Goal: Task Accomplishment & Management: Manage account settings

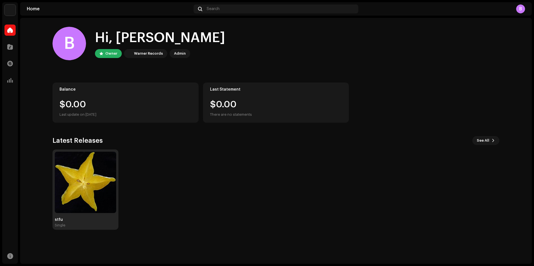
click at [76, 184] on img at bounding box center [85, 182] width 61 height 61
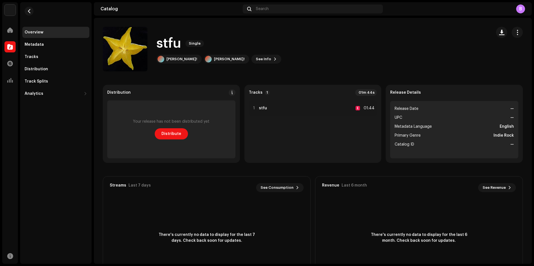
click at [224, 54] on div "stfu Single [PERSON_NAME]! [PERSON_NAME]! See Info" at bounding box center [218, 49] width 125 height 29
click at [256, 55] on span "See Info" at bounding box center [263, 59] width 15 height 11
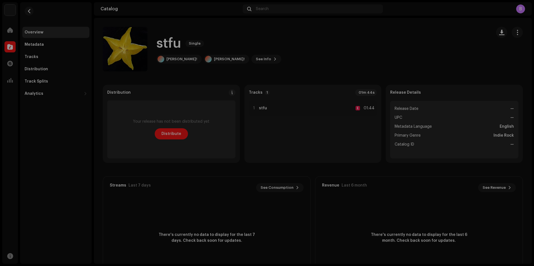
click at [399, 52] on div "stfu 3047810 Metadata Distribution Metadata Language English Release Title stfu…" at bounding box center [267, 133] width 534 height 266
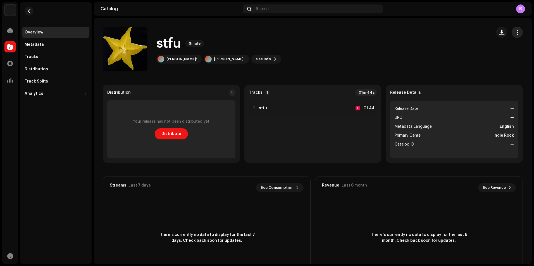
click at [518, 31] on button "button" at bounding box center [517, 32] width 11 height 11
click at [480, 54] on div "Edit" at bounding box center [489, 57] width 56 height 11
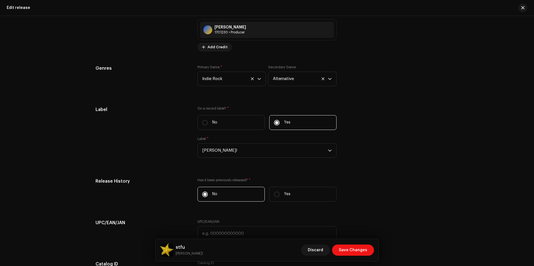
scroll to position [726, 0]
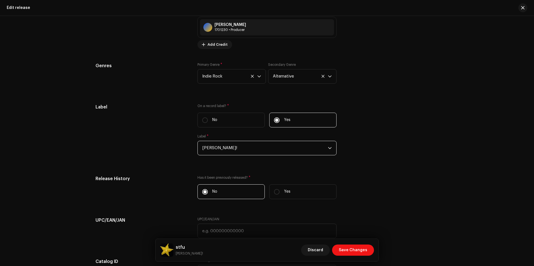
click at [246, 147] on span "[PERSON_NAME]!" at bounding box center [265, 148] width 126 height 14
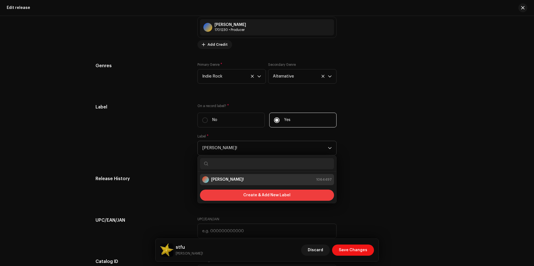
click at [253, 194] on span "Create & Add New Label" at bounding box center [266, 195] width 47 height 11
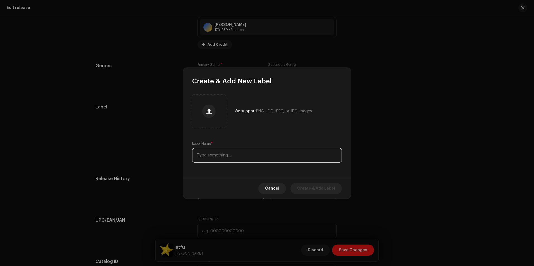
click at [240, 150] on input "text" at bounding box center [267, 155] width 150 height 15
type input "unmastered projects"
click at [320, 190] on span "Create & Add Label" at bounding box center [316, 188] width 38 height 11
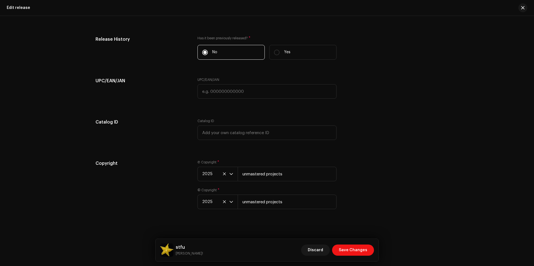
scroll to position [869, 0]
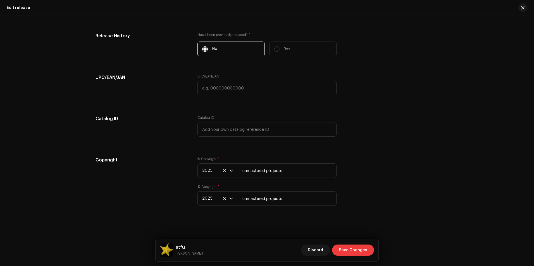
click at [357, 249] on span "Save Changes" at bounding box center [353, 250] width 28 height 11
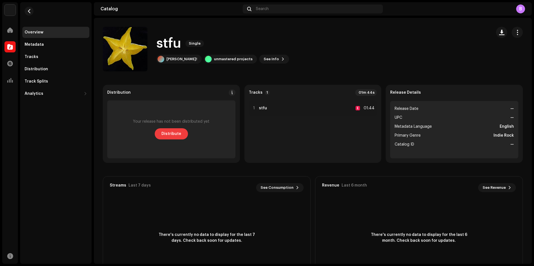
click at [176, 134] on span "Distribute" at bounding box center [171, 133] width 20 height 11
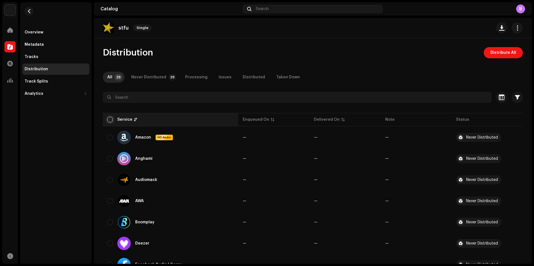
click at [108, 120] on input "checkbox" at bounding box center [110, 120] width 6 height 6
checkbox input "true"
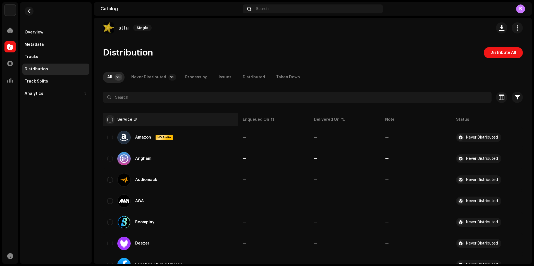
checkbox input "true"
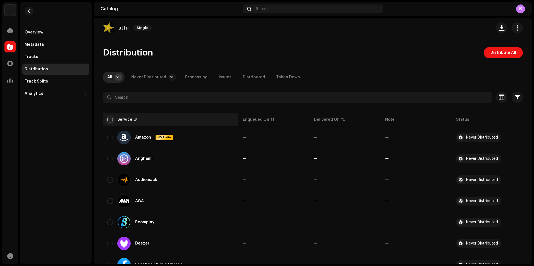
checkbox input "true"
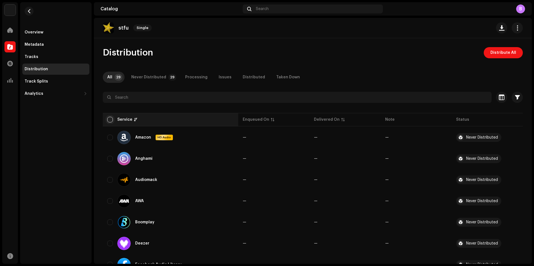
checkbox input "true"
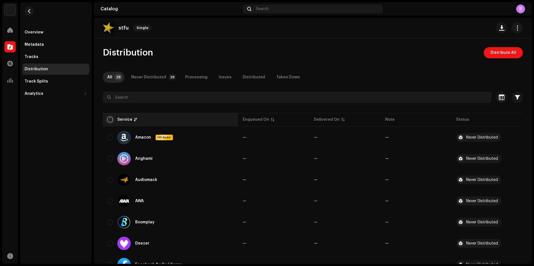
checkbox input "true"
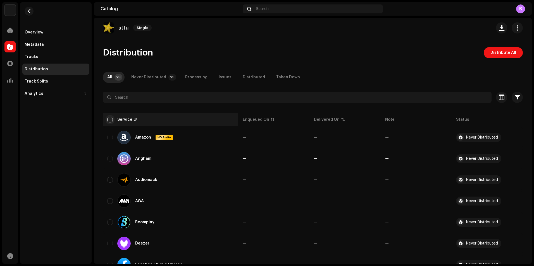
checkbox input "true"
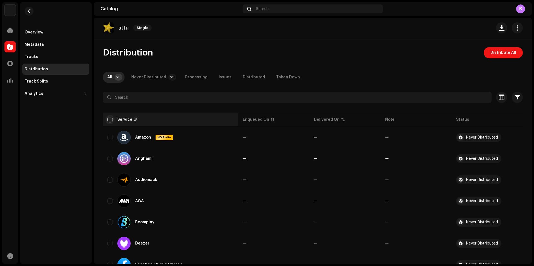
checkbox input "true"
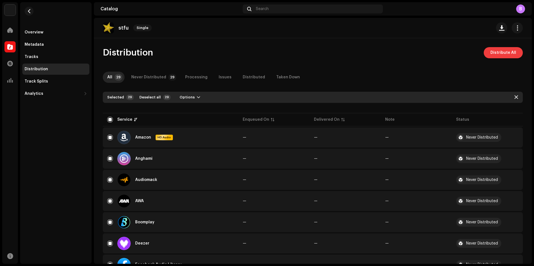
click at [492, 52] on span "Distribute All" at bounding box center [503, 52] width 26 height 11
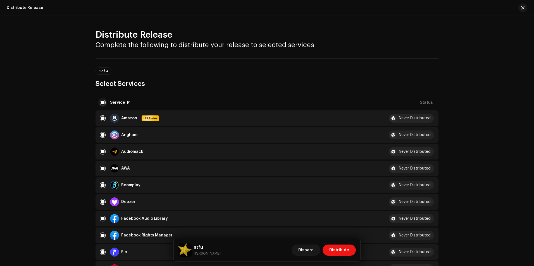
click at [103, 100] on input "checkbox" at bounding box center [103, 103] width 6 height 6
checkbox input "false"
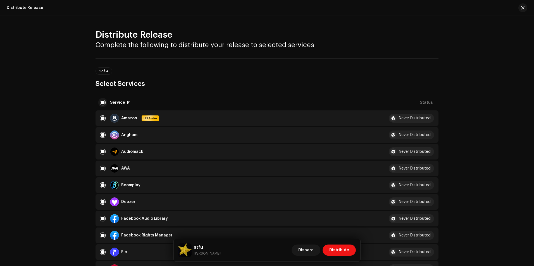
checkbox input "false"
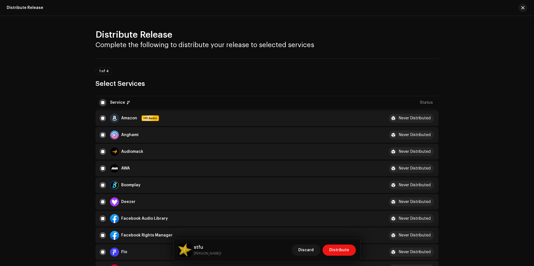
checkbox input "false"
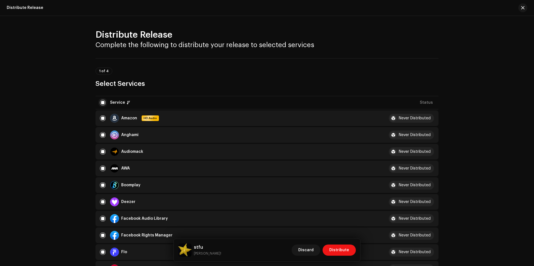
checkbox input "false"
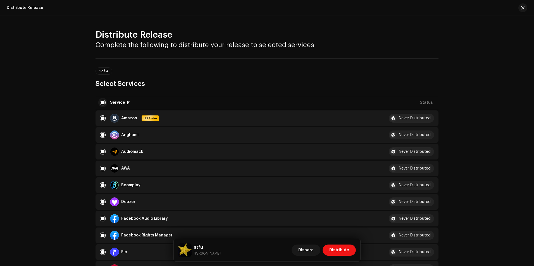
checkbox input "false"
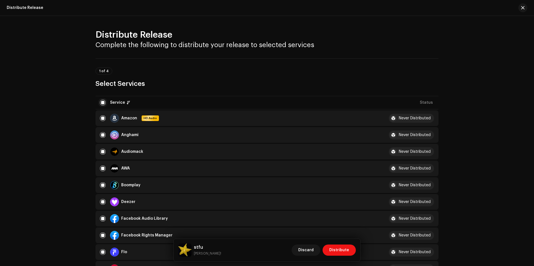
checkbox input "false"
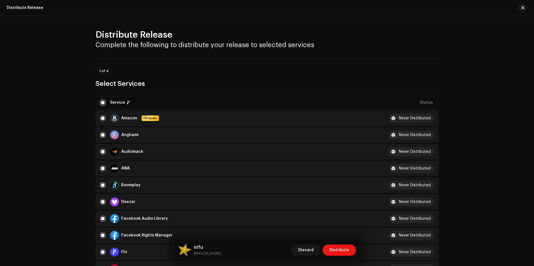
checkbox input "false"
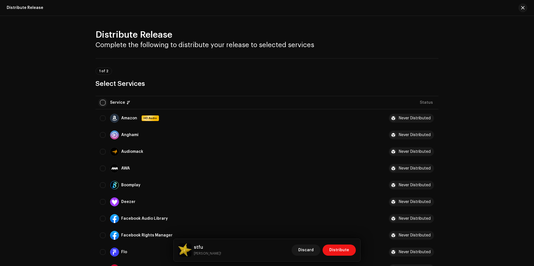
click at [102, 100] on input "checkbox" at bounding box center [103, 103] width 6 height 6
checkbox input "true"
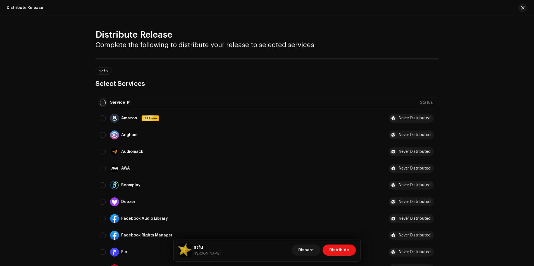
checkbox input "true"
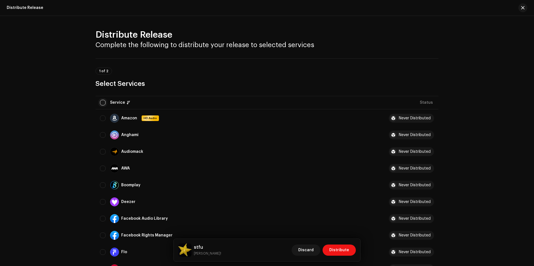
checkbox input "true"
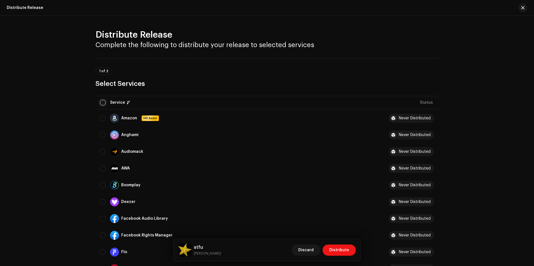
checkbox input "true"
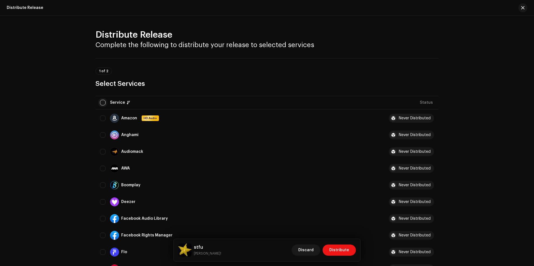
checkbox input "true"
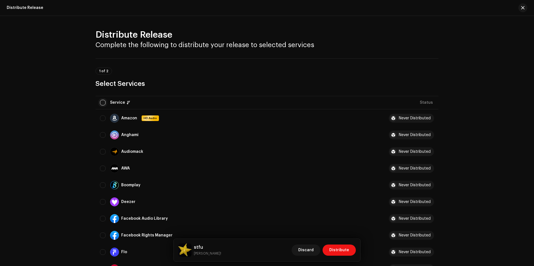
checkbox input "true"
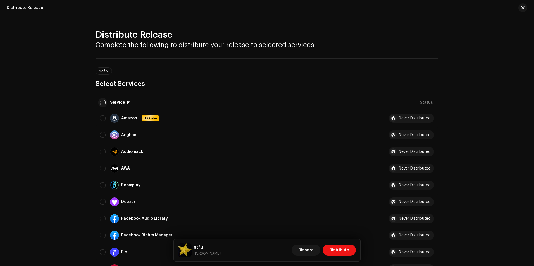
checkbox input "true"
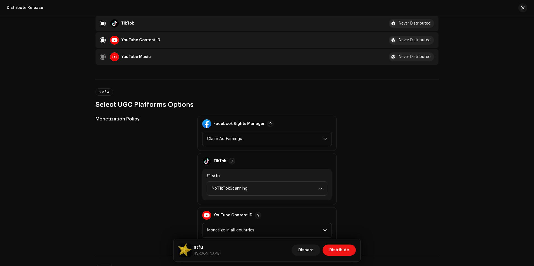
scroll to position [559, 0]
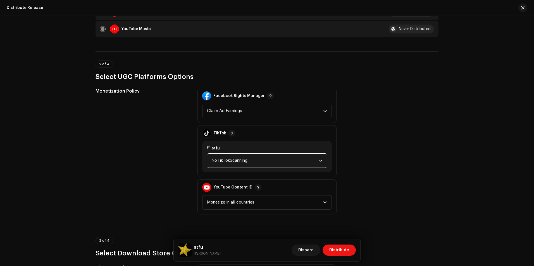
click at [250, 162] on span "NoTikTokScanning" at bounding box center [264, 161] width 107 height 14
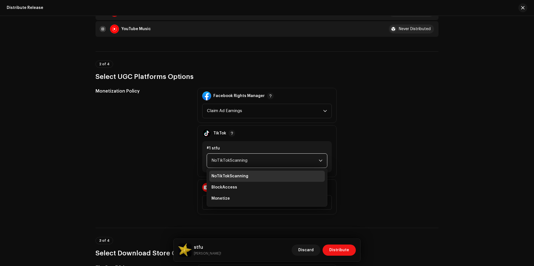
click at [250, 162] on span "NoTikTokScanning" at bounding box center [264, 161] width 107 height 14
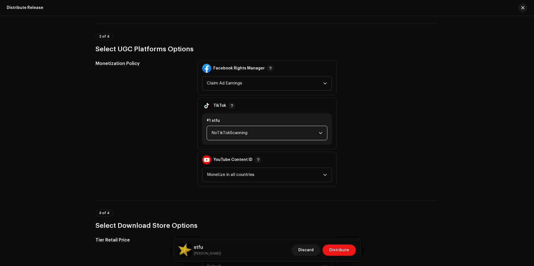
scroll to position [586, 0]
click at [248, 178] on span "Monetize in all countries" at bounding box center [265, 175] width 116 height 14
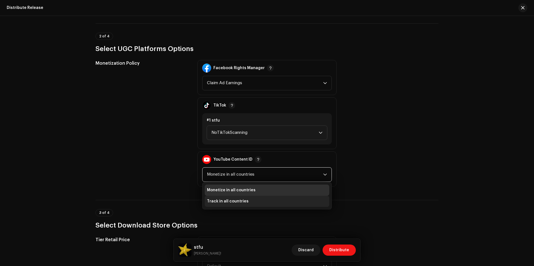
click at [237, 200] on span "Track in all countries" at bounding box center [228, 202] width 42 height 6
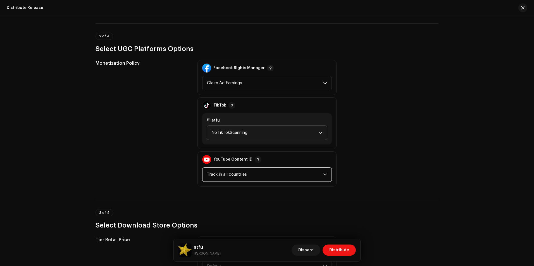
click at [251, 134] on span "NoTikTokScanning" at bounding box center [264, 133] width 107 height 14
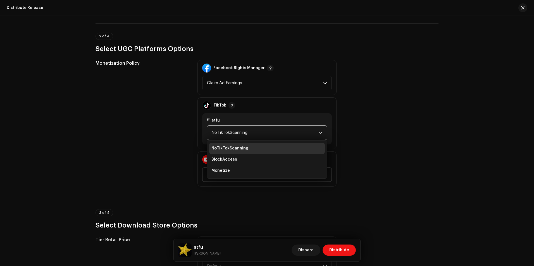
click at [250, 135] on span "NoTikTokScanning" at bounding box center [264, 133] width 107 height 14
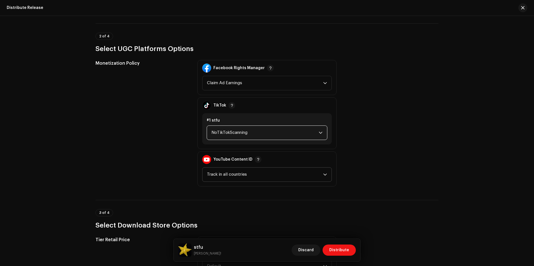
scroll to position [614, 0]
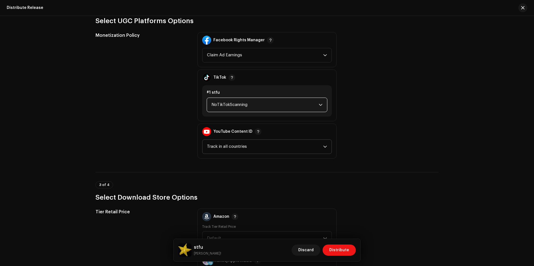
click at [225, 105] on span "NoTikTokScanning" at bounding box center [264, 105] width 107 height 14
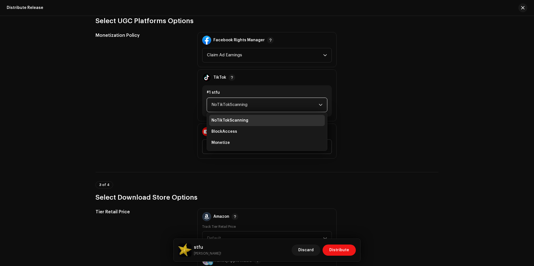
click at [225, 105] on span "NoTikTokScanning" at bounding box center [264, 105] width 107 height 14
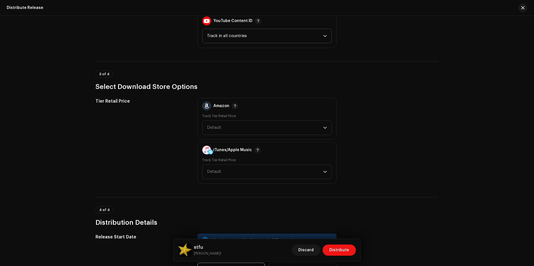
scroll to position [726, 0]
click at [224, 117] on label "Track Tier Retail Price" at bounding box center [219, 115] width 34 height 4
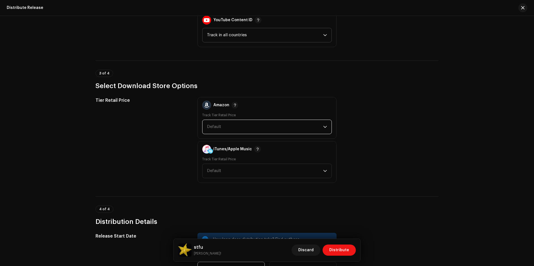
click at [222, 125] on span "Default" at bounding box center [265, 127] width 116 height 14
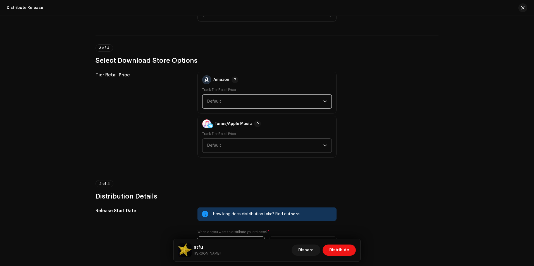
scroll to position [754, 0]
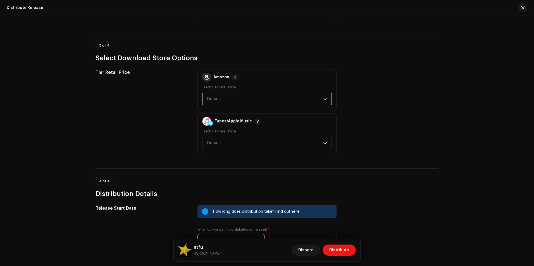
click at [226, 104] on span "Default" at bounding box center [265, 99] width 116 height 14
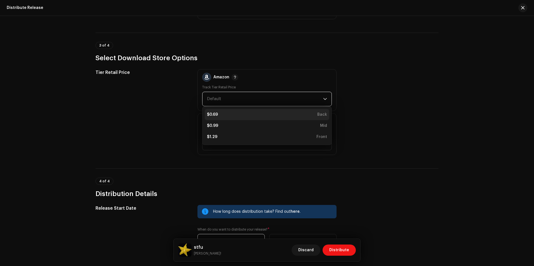
click at [224, 115] on div "$0.69 Back" at bounding box center [267, 115] width 120 height 6
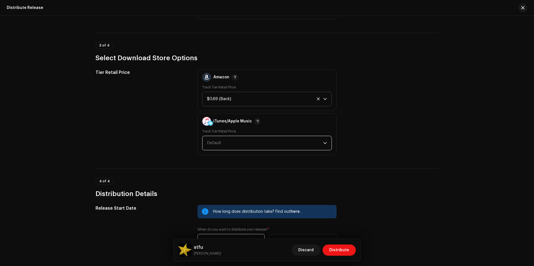
click at [225, 141] on span "Default" at bounding box center [265, 143] width 116 height 14
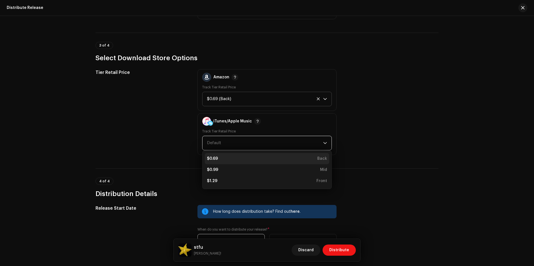
click at [221, 156] on li "$0.69 Back" at bounding box center [267, 158] width 125 height 11
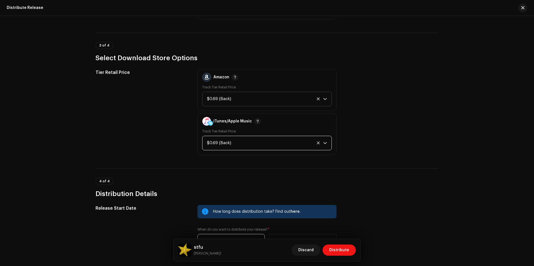
click at [165, 148] on div "Tier Retail Price" at bounding box center [142, 112] width 93 height 86
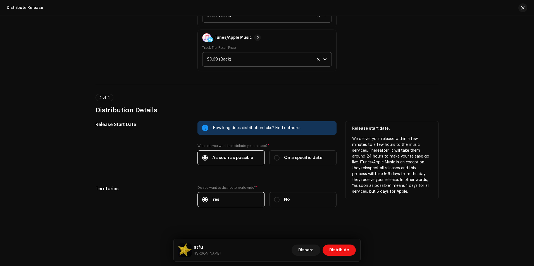
scroll to position [839, 0]
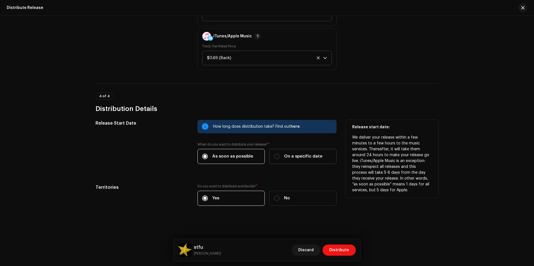
click at [293, 157] on span "On a specific date" at bounding box center [303, 157] width 38 height 6
click at [280, 157] on input "On a specific date" at bounding box center [277, 157] width 6 height 6
radio input "true"
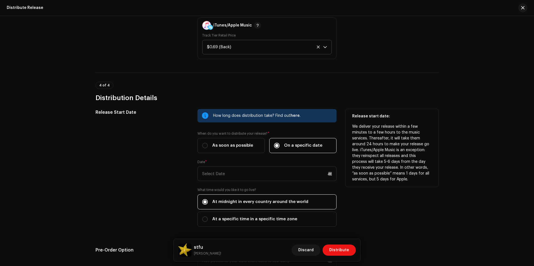
scroll to position [895, 0]
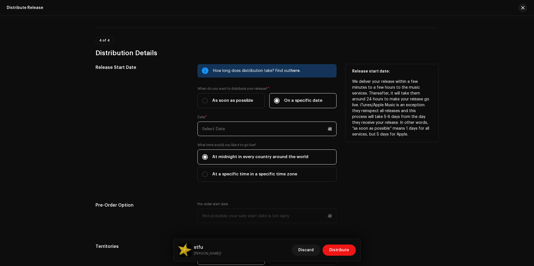
click at [238, 128] on input "text" at bounding box center [266, 129] width 139 height 15
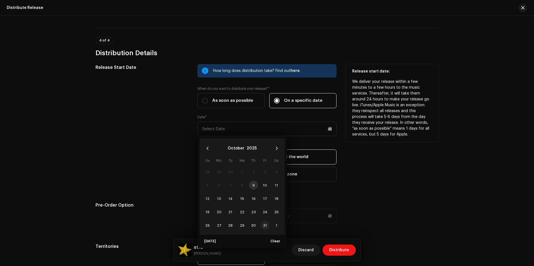
click at [264, 224] on span "31" at bounding box center [265, 225] width 9 height 9
type input "[DATE]"
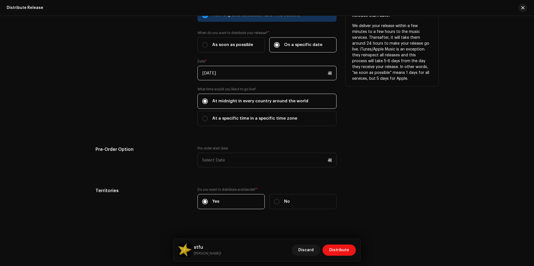
scroll to position [954, 0]
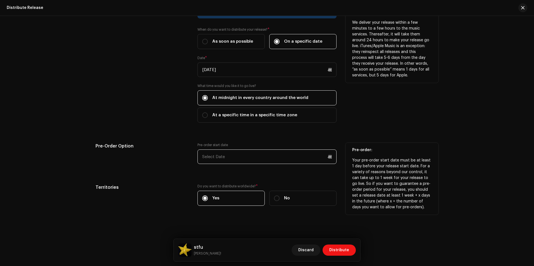
click at [263, 158] on input "text" at bounding box center [266, 157] width 139 height 15
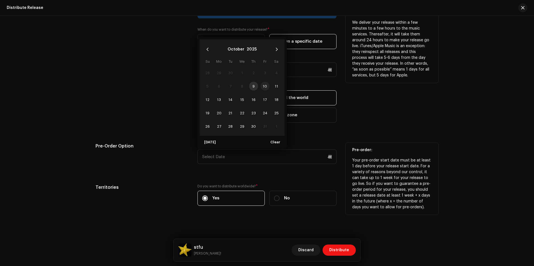
click at [267, 86] on span "10" at bounding box center [265, 86] width 9 height 9
type input "[DATE]"
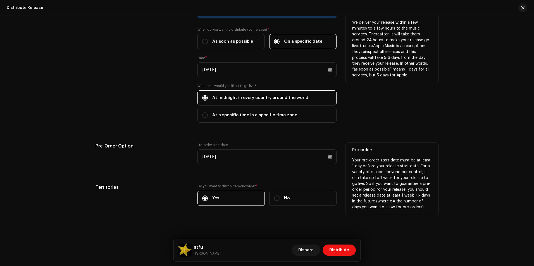
click at [392, 139] on div "Release Start Date How long does distribution take? Find out here . When do you…" at bounding box center [267, 109] width 343 height 208
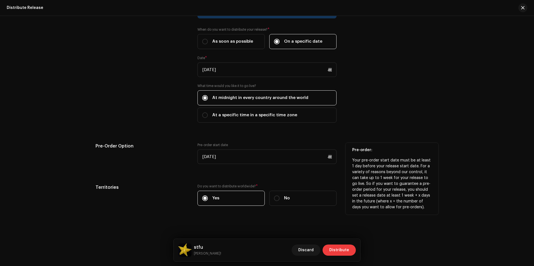
click at [337, 251] on span "Distribute" at bounding box center [339, 250] width 20 height 11
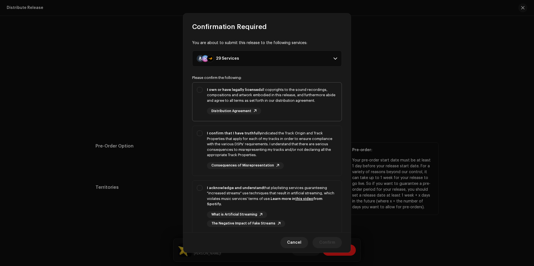
click at [272, 100] on div "I own or have legally licensed all copyrights to the sound recordings, composit…" at bounding box center [272, 95] width 130 height 16
checkbox input "true"
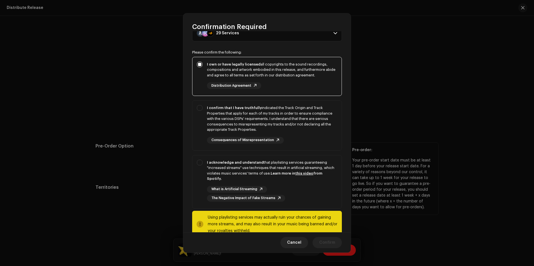
scroll to position [28, 0]
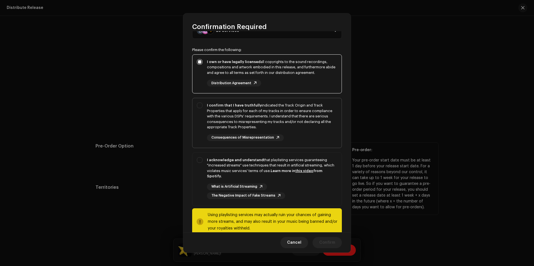
click at [275, 113] on div "I confirm that I have truthfully indicated the Track Origin and Track Propertie…" at bounding box center [272, 116] width 130 height 27
checkbox input "true"
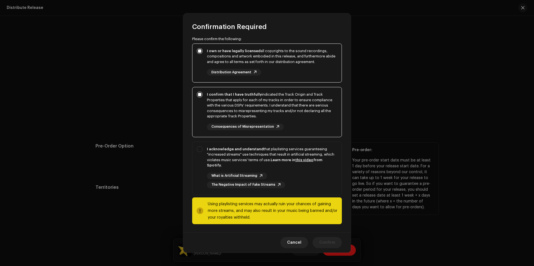
scroll to position [39, 0]
click at [271, 146] on div "I acknowledge and understand that playlisting services guaranteeing "increased …" at bounding box center [272, 157] width 130 height 22
checkbox input "true"
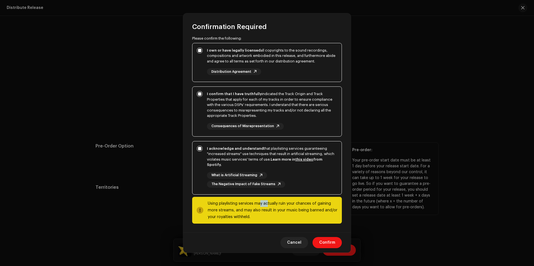
drag, startPoint x: 259, startPoint y: 205, endPoint x: 266, endPoint y: 207, distance: 6.6
click at [266, 207] on div "Using playlisting services may actually ruin your chances of gaining more strea…" at bounding box center [273, 211] width 130 height 20
drag, startPoint x: 266, startPoint y: 207, endPoint x: 261, endPoint y: 207, distance: 4.5
click at [261, 207] on div "Using playlisting services may actually ruin your chances of gaining more strea…" at bounding box center [273, 211] width 130 height 20
click at [328, 242] on span "Confirm" at bounding box center [327, 242] width 16 height 11
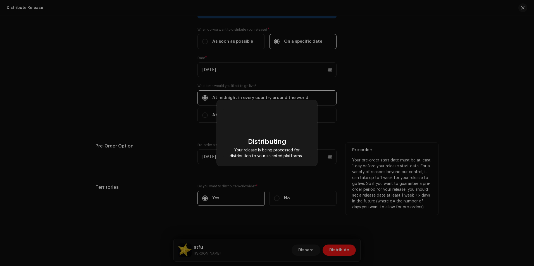
checkbox input "false"
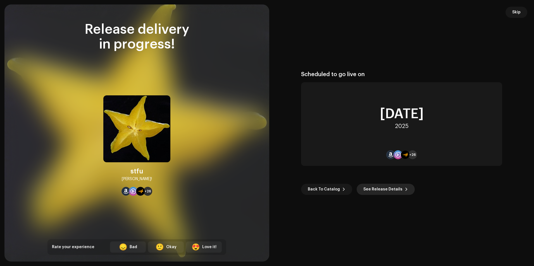
click at [375, 190] on span "See Release Details" at bounding box center [382, 189] width 39 height 11
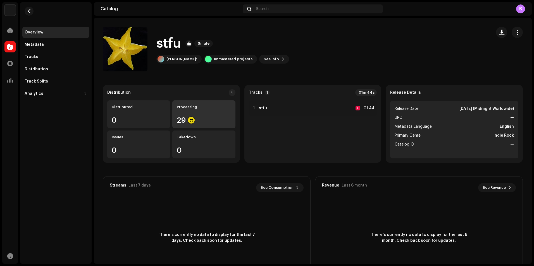
click at [187, 118] on div "29" at bounding box center [204, 120] width 54 height 7
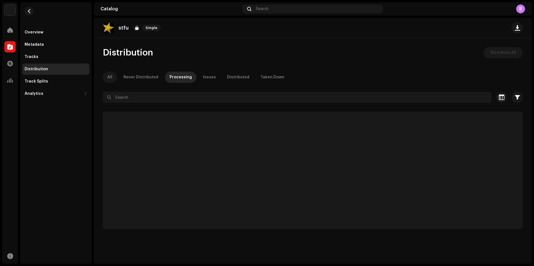
click at [109, 78] on div "All" at bounding box center [109, 77] width 5 height 11
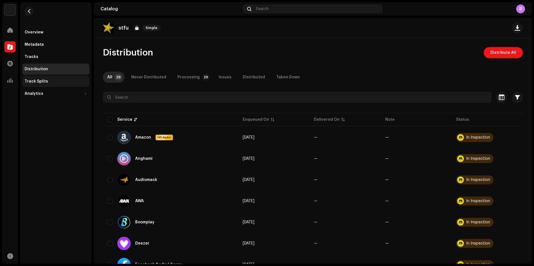
click at [45, 81] on div "Track Splits" at bounding box center [36, 81] width 23 height 4
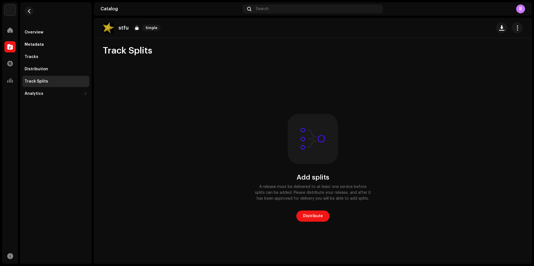
scroll to position [4, 0]
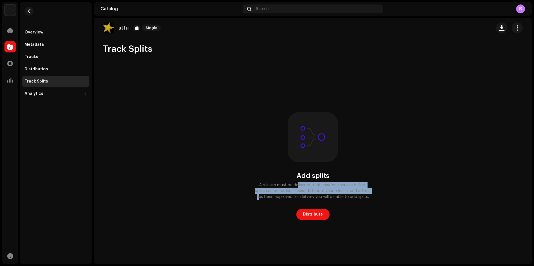
drag, startPoint x: 320, startPoint y: 187, endPoint x: 363, endPoint y: 189, distance: 42.5
click at [363, 189] on div "A release must be delivered to at least one service before splits can be added.…" at bounding box center [312, 192] width 117 height 18
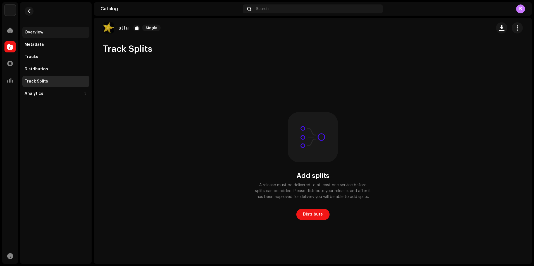
click at [30, 35] on div "Overview" at bounding box center [55, 32] width 67 height 11
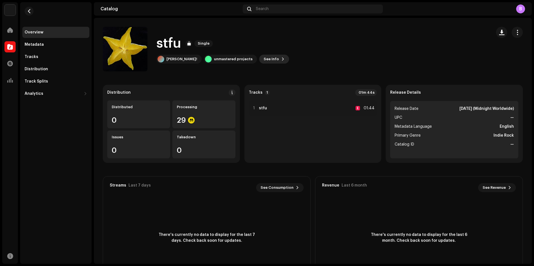
click at [281, 60] on span at bounding box center [282, 59] width 3 height 4
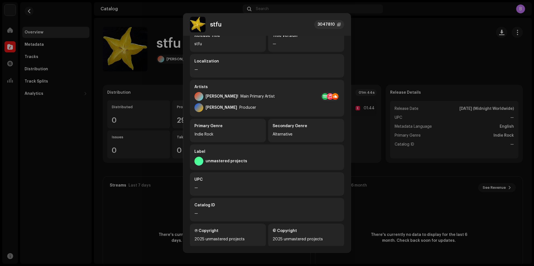
scroll to position [61, 0]
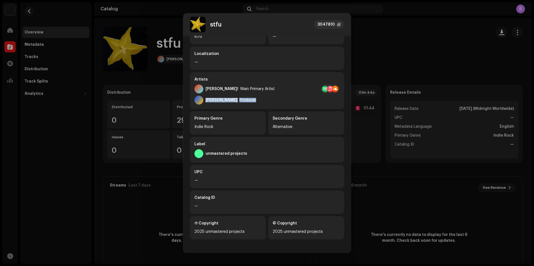
drag, startPoint x: 220, startPoint y: 99, endPoint x: 206, endPoint y: 99, distance: 13.1
click at [206, 99] on div "[PERSON_NAME] Producer" at bounding box center [266, 100] width 145 height 9
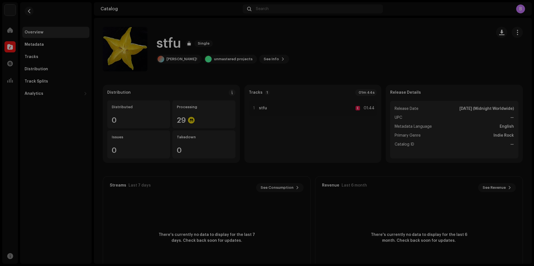
drag, startPoint x: 206, startPoint y: 99, endPoint x: 173, endPoint y: 73, distance: 42.0
click at [173, 73] on div "stfu 3047810 Metadata Distribution Metadata Language English Release Title stfu…" at bounding box center [267, 133] width 534 height 266
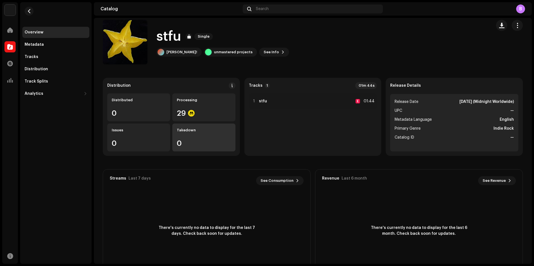
scroll to position [0, 0]
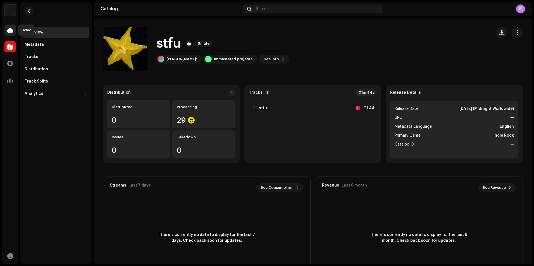
click at [11, 34] on div at bounding box center [9, 30] width 11 height 11
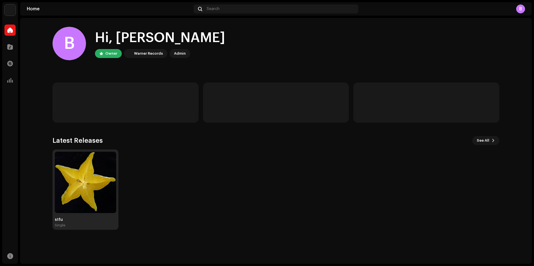
click at [92, 188] on img at bounding box center [85, 182] width 61 height 61
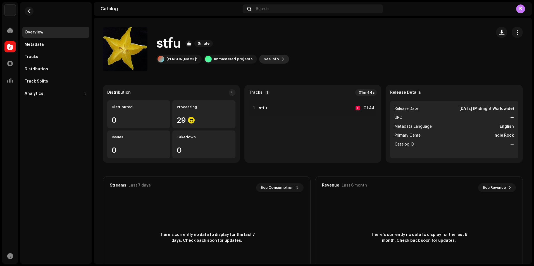
click at [264, 55] on span "See Info" at bounding box center [271, 59] width 15 height 11
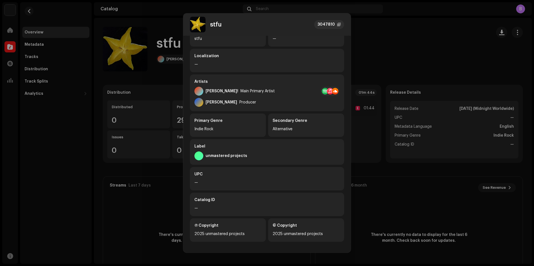
scroll to position [61, 0]
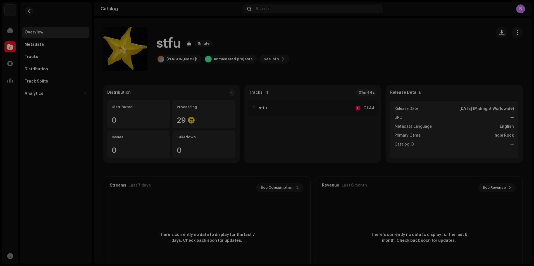
click at [168, 99] on div "stfu 3047810 Metadata Distribution Metadata Language English Release Title stfu…" at bounding box center [267, 133] width 534 height 266
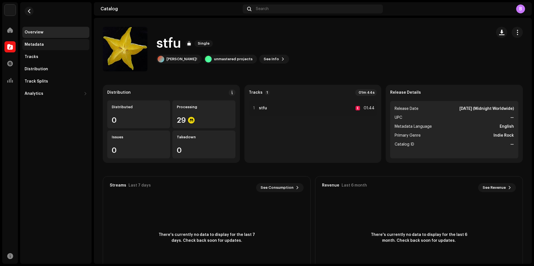
click at [51, 41] on div "Metadata" at bounding box center [55, 44] width 67 height 11
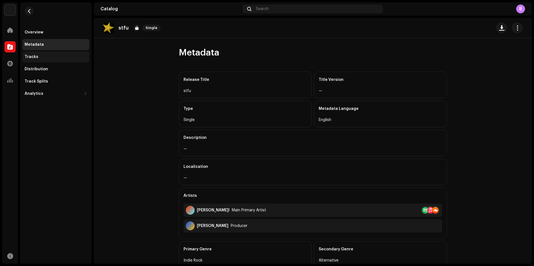
click at [38, 56] on div "Tracks" at bounding box center [56, 57] width 63 height 4
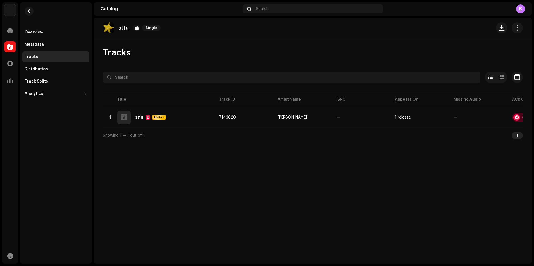
drag, startPoint x: 261, startPoint y: 128, endPoint x: 308, endPoint y: 130, distance: 47.5
click at [308, 129] on div "Title Track ID Artist Name ISRC Appears On Missing Audio ACR Cloud 1 stfu E Hi-…" at bounding box center [313, 110] width 420 height 37
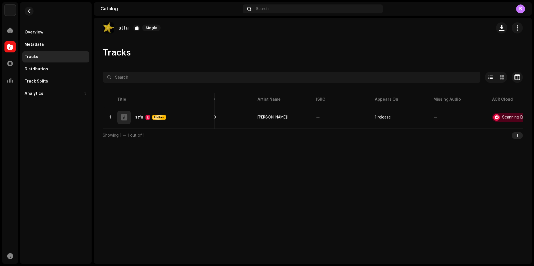
scroll to position [0, 44]
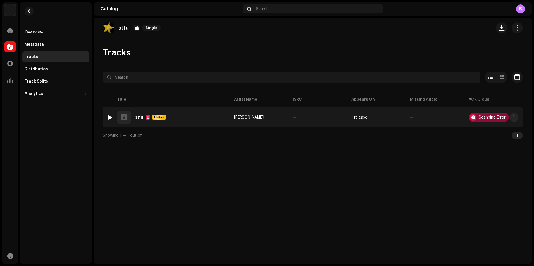
click at [487, 117] on div "Scanning Error" at bounding box center [492, 118] width 27 height 4
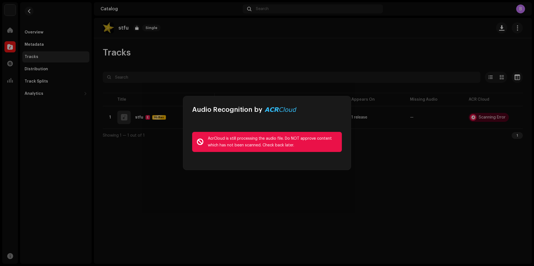
drag, startPoint x: 306, startPoint y: 146, endPoint x: 205, endPoint y: 138, distance: 101.6
click at [205, 138] on div "AcrCloud is still processing the audio file. Do NOT approve content which has n…" at bounding box center [267, 142] width 150 height 20
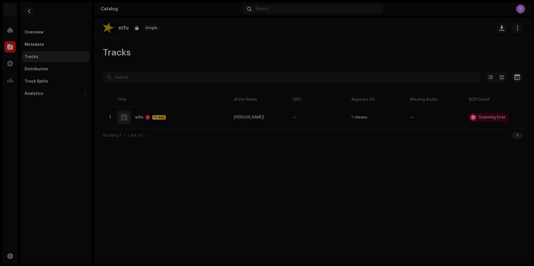
drag, startPoint x: 205, startPoint y: 138, endPoint x: 305, endPoint y: 197, distance: 116.0
click at [306, 197] on div "Audio Recognition by AcrCloud is still processing the audio file. Do NOT approv…" at bounding box center [267, 133] width 534 height 266
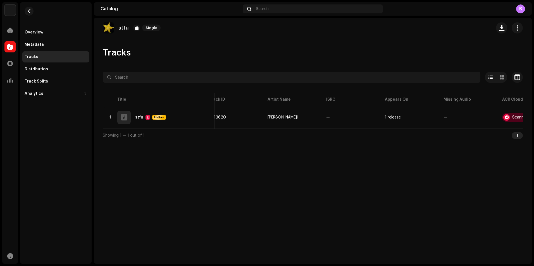
scroll to position [0, 0]
click at [37, 66] on div "Distribution" at bounding box center [55, 69] width 67 height 11
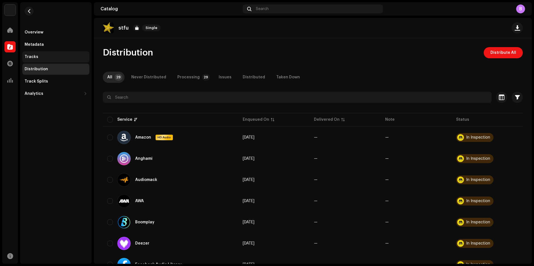
click at [35, 59] on div "Tracks" at bounding box center [55, 56] width 67 height 11
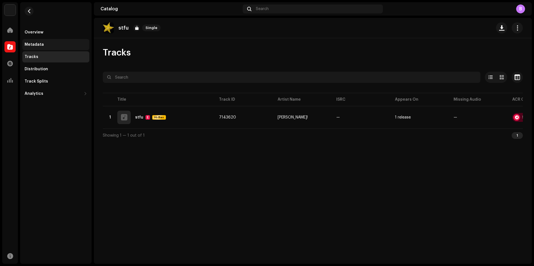
click at [34, 46] on div "Metadata" at bounding box center [34, 44] width 19 height 4
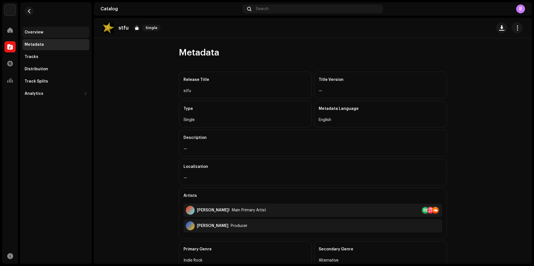
click at [32, 32] on div "Overview" at bounding box center [34, 32] width 19 height 4
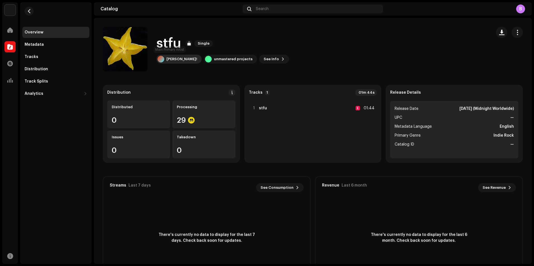
click at [171, 57] on div "[PERSON_NAME]!" at bounding box center [181, 59] width 31 height 4
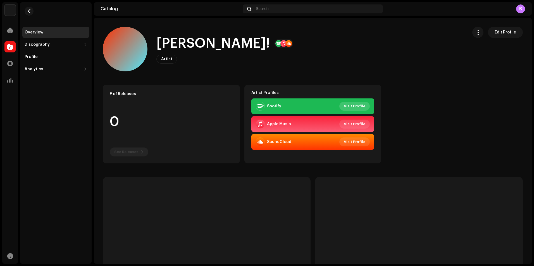
click at [349, 106] on span "Visit Profile" at bounding box center [355, 106] width 22 height 11
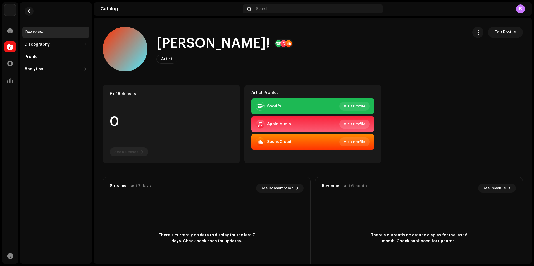
click at [354, 123] on span "Visit Profile" at bounding box center [355, 124] width 22 height 11
click at [348, 142] on span "Visit Profile" at bounding box center [355, 142] width 22 height 11
click at [361, 123] on span "Visit Profile" at bounding box center [355, 124] width 22 height 11
click at [350, 142] on span "Visit Profile" at bounding box center [355, 142] width 22 height 11
click at [14, 44] on div at bounding box center [9, 46] width 11 height 11
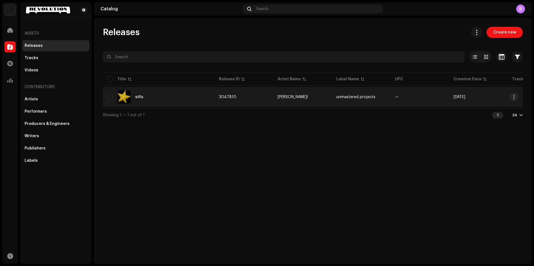
click at [397, 96] on span "—" at bounding box center [397, 97] width 4 height 4
